Goal: Check status: Check status

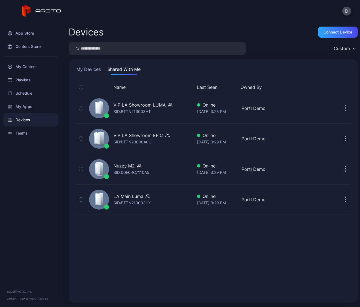
click at [98, 69] on button "My Devices" at bounding box center [88, 70] width 27 height 9
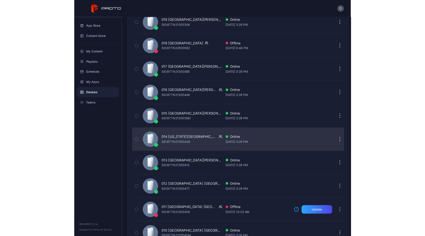
scroll to position [1104, 0]
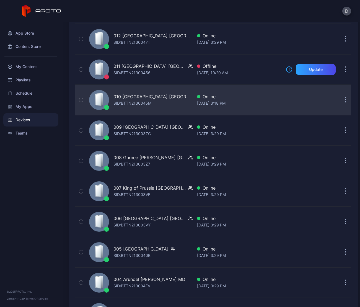
click at [137, 97] on div "010 [GEOGRAPHIC_DATA] [GEOGRAPHIC_DATA]" at bounding box center [152, 96] width 79 height 7
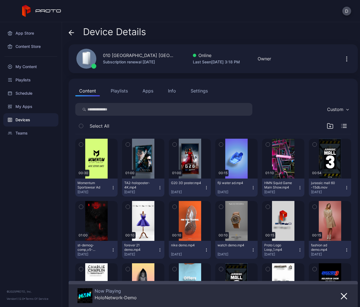
click at [148, 90] on button "Apps" at bounding box center [148, 90] width 19 height 11
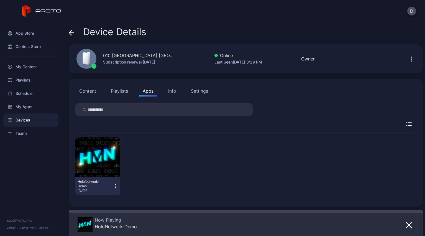
click at [166, 134] on div "HoloNetwork-Demo [DATE]" at bounding box center [245, 166] width 340 height 67
click at [165, 136] on div "HoloNetwork-Demo [DATE]" at bounding box center [245, 166] width 340 height 67
click at [89, 92] on button "Content" at bounding box center [87, 90] width 25 height 11
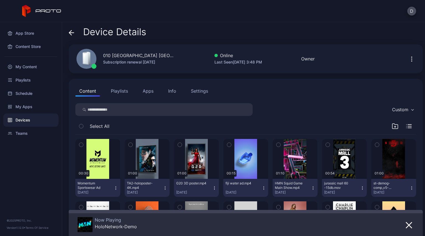
click at [22, 120] on div "Devices" at bounding box center [30, 119] width 55 height 13
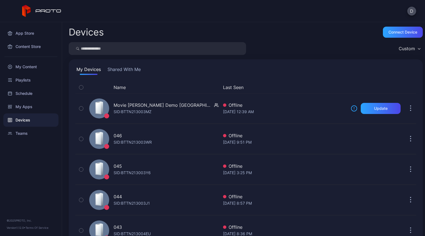
scroll to position [1104, 0]
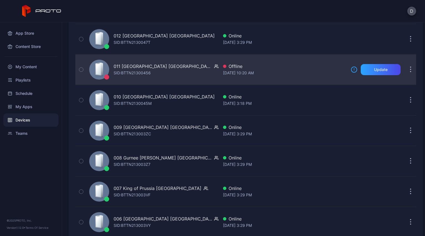
click at [179, 68] on div "011 [GEOGRAPHIC_DATA] MI SID: BTTN21300456" at bounding box center [152, 70] width 131 height 28
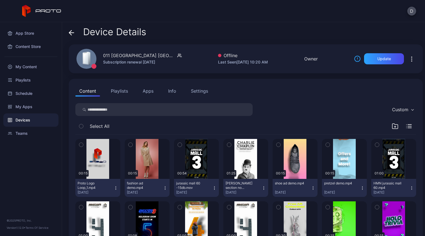
click at [37, 120] on div "Devices" at bounding box center [30, 119] width 55 height 13
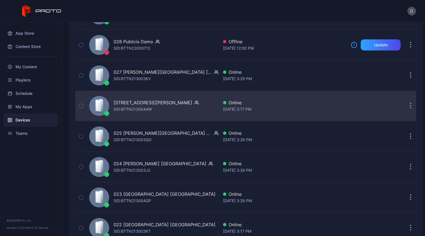
scroll to position [594, 0]
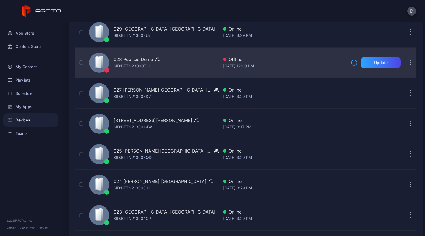
click at [190, 60] on div "028 Publicis Demo SID: BTTN23000712" at bounding box center [152, 63] width 131 height 28
